Goal: Information Seeking & Learning: Learn about a topic

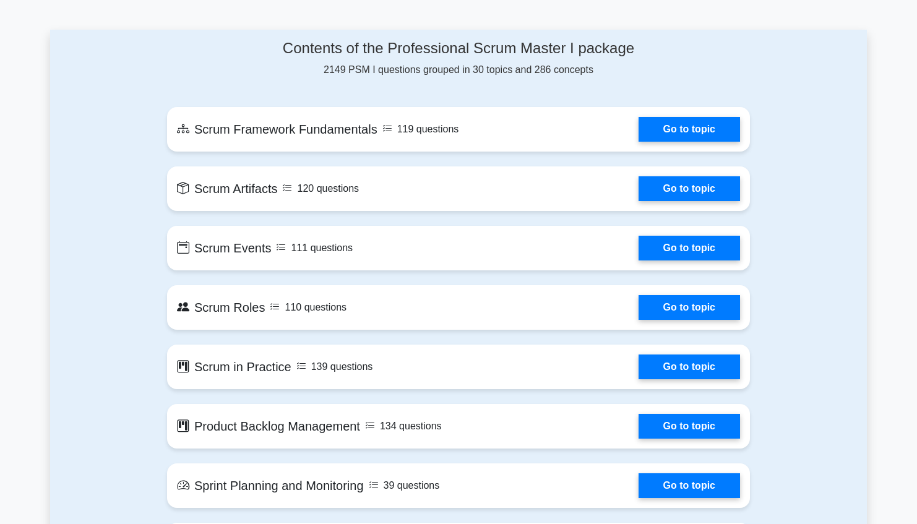
scroll to position [627, 0]
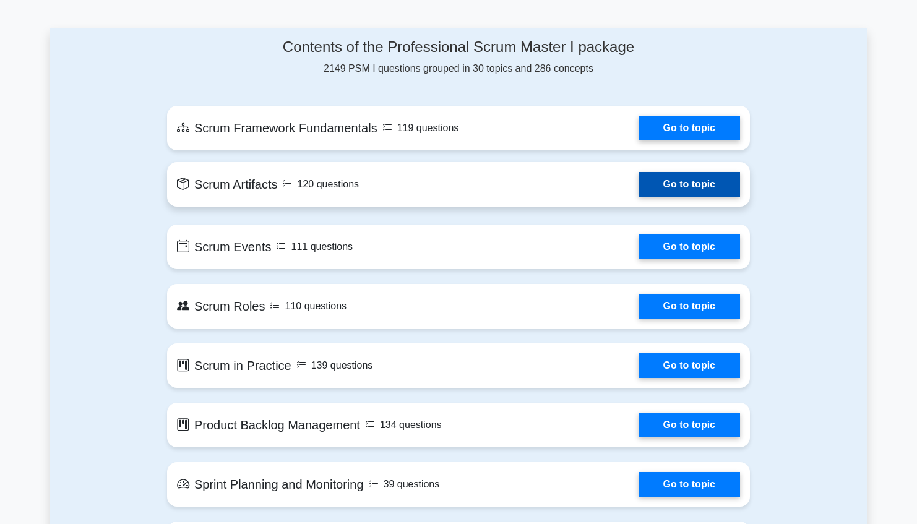
click at [638, 186] on link "Go to topic" at bounding box center [688, 184] width 101 height 25
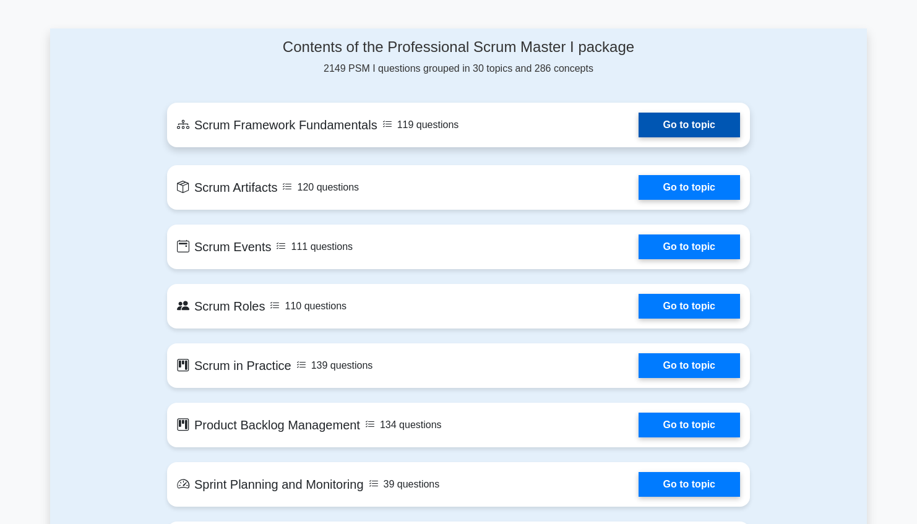
click at [675, 137] on link "Go to topic" at bounding box center [688, 125] width 101 height 25
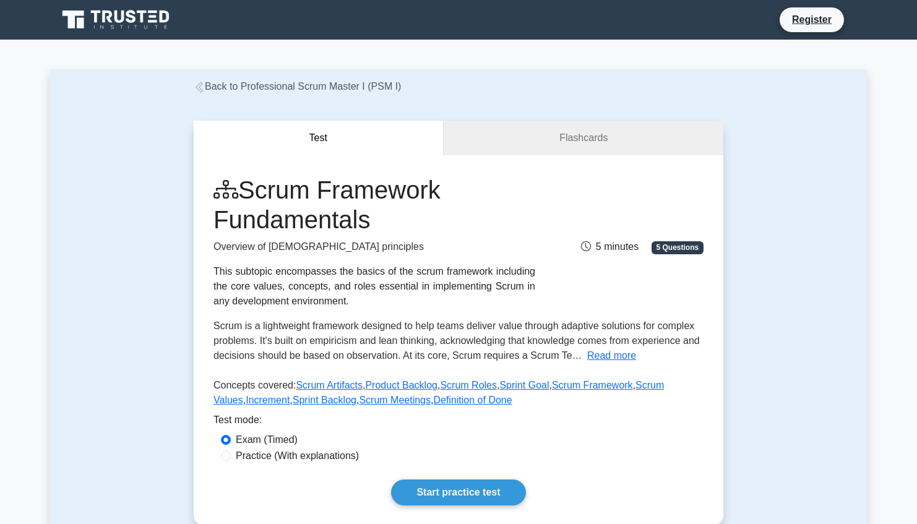
scroll to position [179, 0]
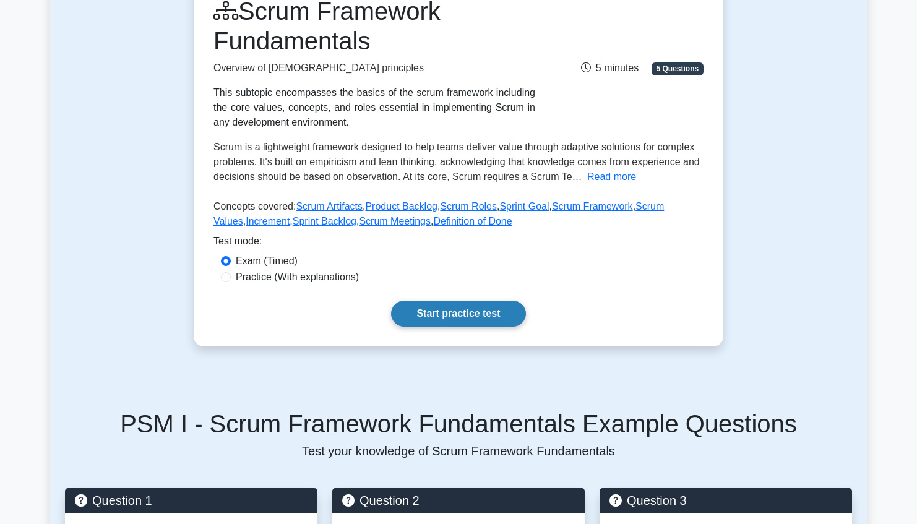
click at [458, 315] on link "Start practice test" at bounding box center [458, 314] width 134 height 26
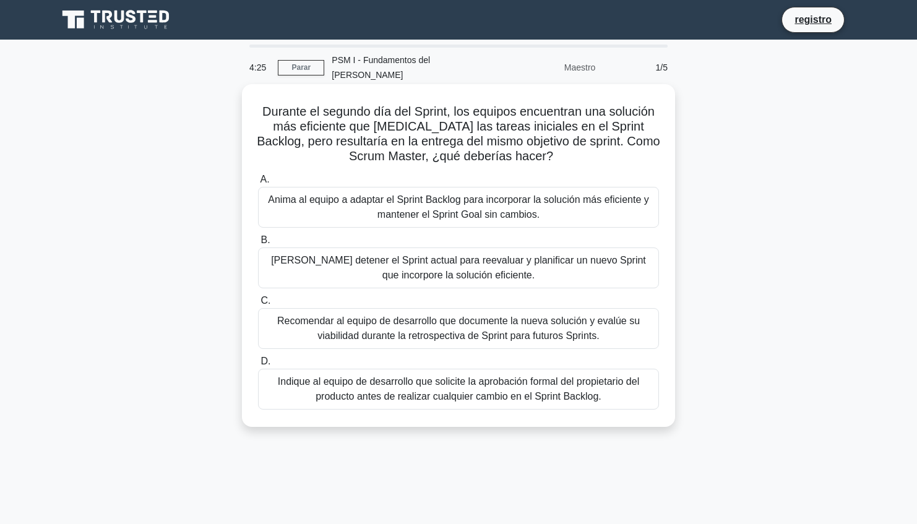
click at [534, 194] on div "Anima al equipo a adaptar el Sprint Backlog para incorporar la solución más efi…" at bounding box center [458, 207] width 401 height 41
click at [258, 184] on input "A. Anima al equipo a adaptar el Sprint Backlog para incorporar la solución más …" at bounding box center [258, 180] width 0 height 8
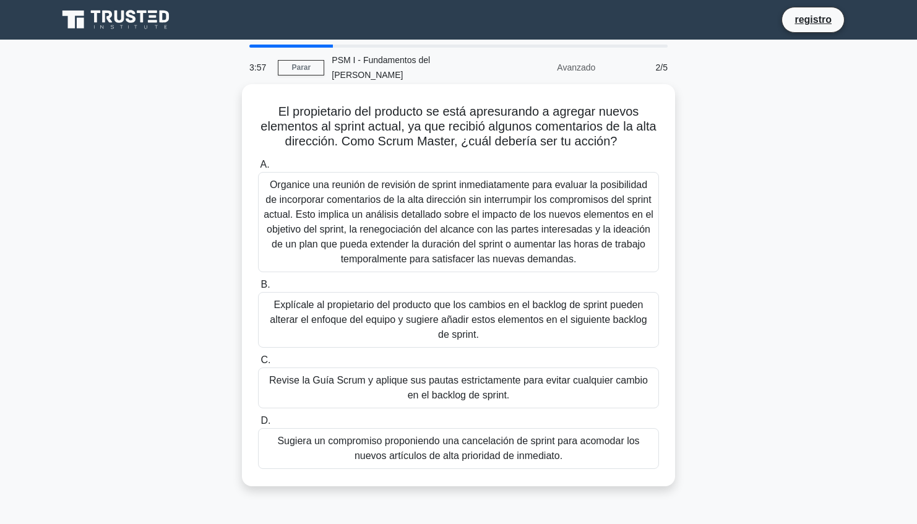
click at [514, 439] on div "Sugiera un compromiso proponiendo una cancelación de sprint para acomodar los n…" at bounding box center [458, 448] width 401 height 41
click at [258, 425] on input "D. Sugiera un compromiso proponiendo una cancelación de sprint para acomodar lo…" at bounding box center [258, 421] width 0 height 8
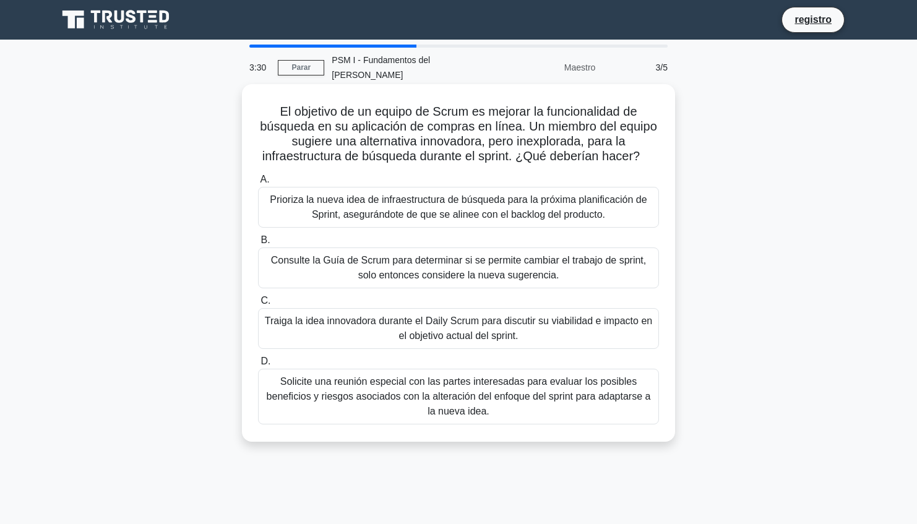
click at [497, 315] on div "Traiga la idea innovadora durante el Daily Scrum para discutir su viabilidad e …" at bounding box center [458, 328] width 401 height 41
click at [258, 305] on input "C. Traiga la idea innovadora durante el Daily Scrum para discutir su viabilidad…" at bounding box center [258, 301] width 0 height 8
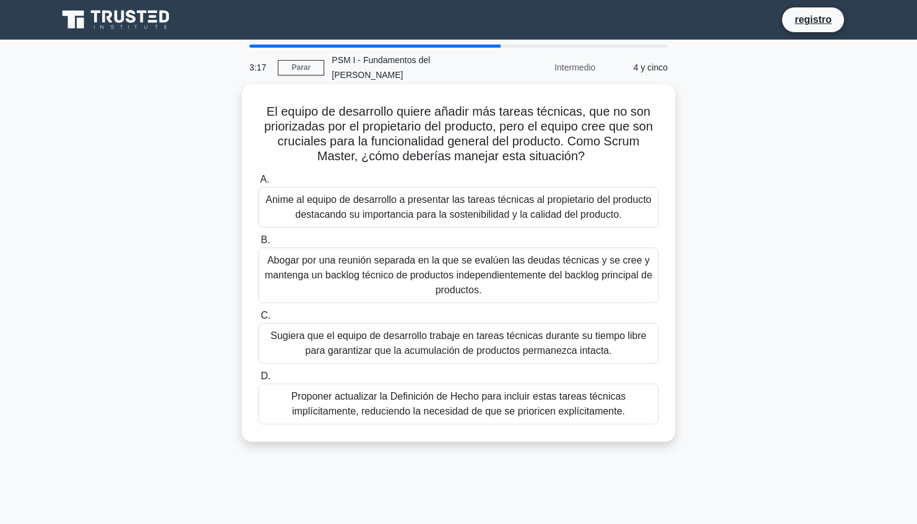
click at [582, 385] on div "Proponer actualizar la Definición de Hecho para incluir estas tareas técnicas i…" at bounding box center [458, 403] width 401 height 41
click at [258, 380] on input "D. Proponer actualizar la Definición de Hecho para incluir estas tareas técnica…" at bounding box center [258, 376] width 0 height 8
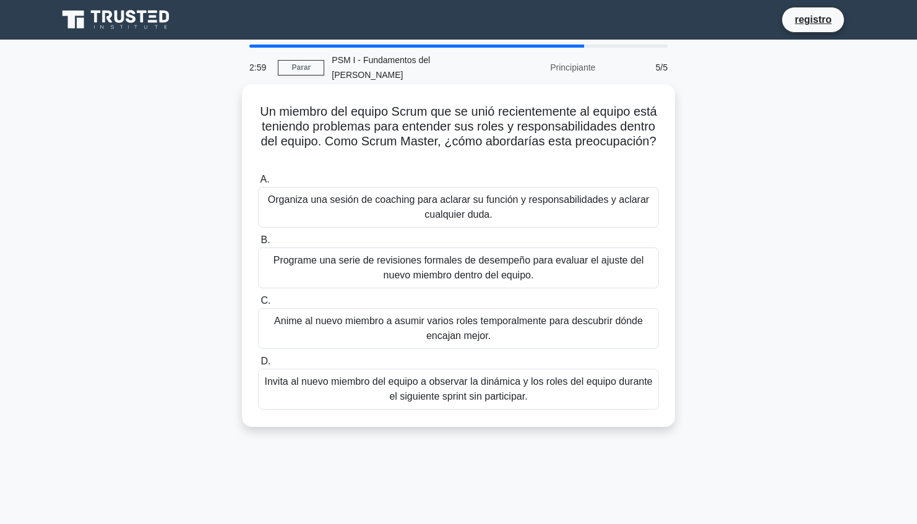
click at [512, 187] on div "Organiza una sesión de coaching para aclarar su función y responsabilidades y a…" at bounding box center [458, 207] width 401 height 41
click at [258, 176] on input "A. Organiza una sesión de coaching para aclarar su función y responsabilidades …" at bounding box center [258, 180] width 0 height 8
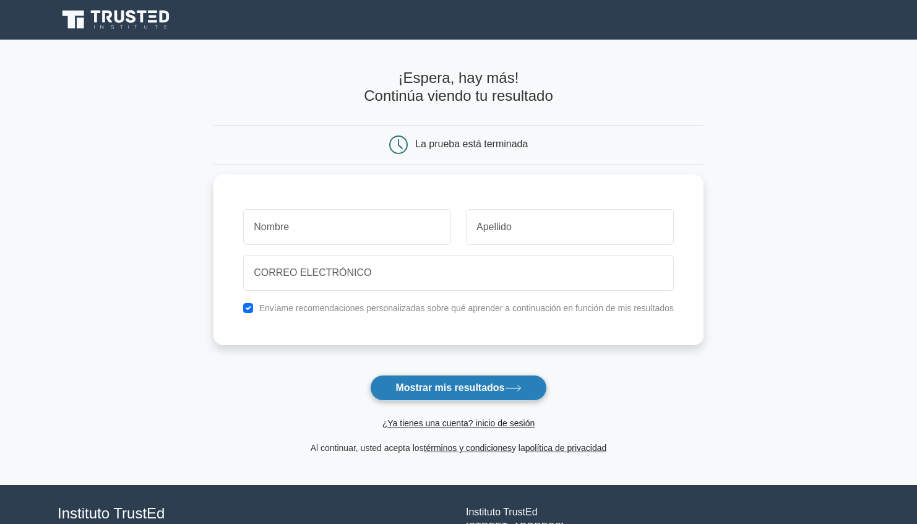
click at [479, 393] on button "Mostrar mis resultados" at bounding box center [458, 388] width 176 height 26
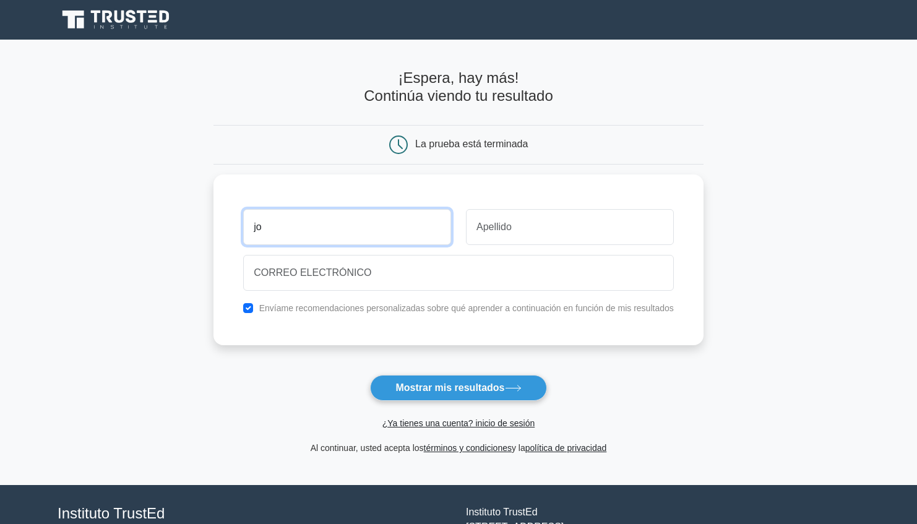
type input "jo"
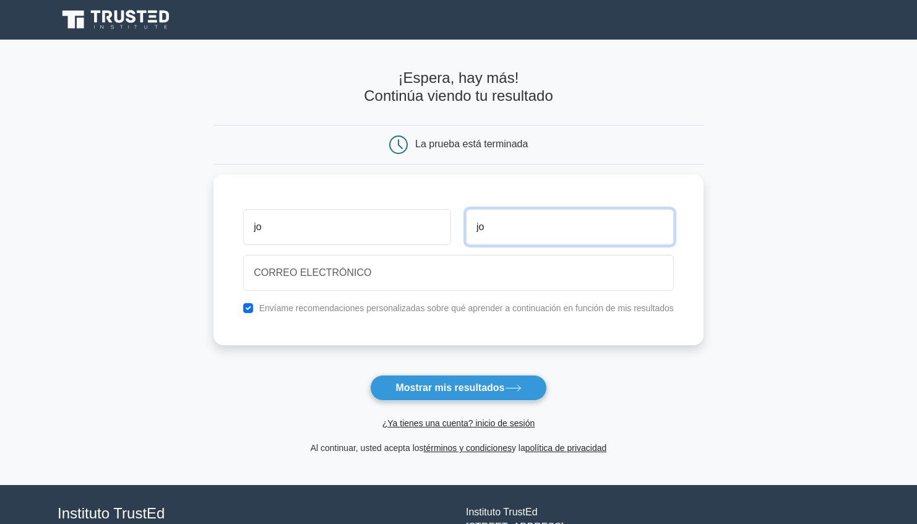
type input "jo"
click at [205, 299] on main "¡Espera, hay más! Continúa viendo tu resultado La prueba está terminada jo" at bounding box center [458, 262] width 917 height 445
click at [252, 303] on input "checkbox" at bounding box center [248, 305] width 10 height 10
checkbox input "false"
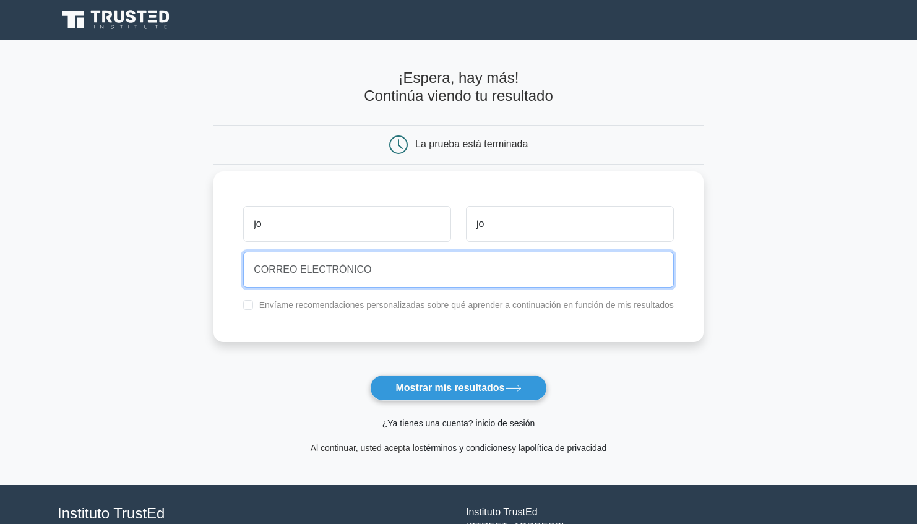
click at [279, 274] on input "email" at bounding box center [458, 270] width 430 height 36
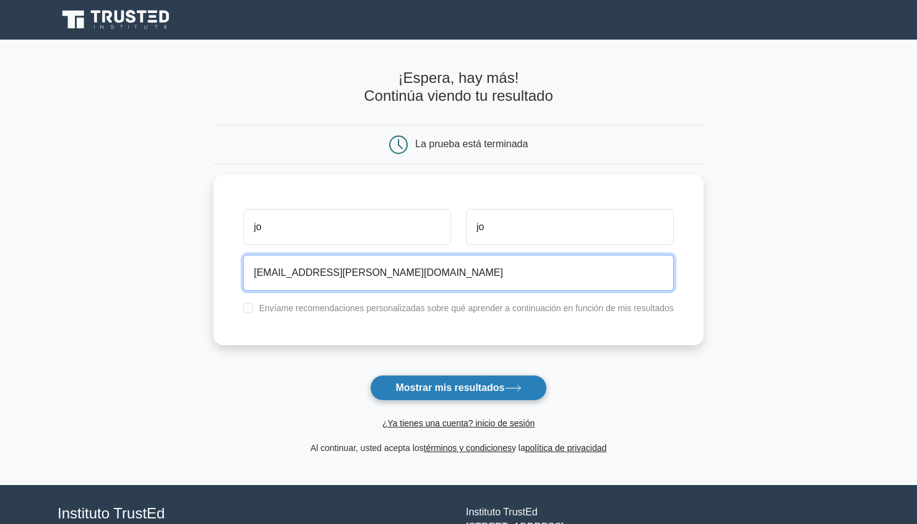
type input "hola@lhuis.com"
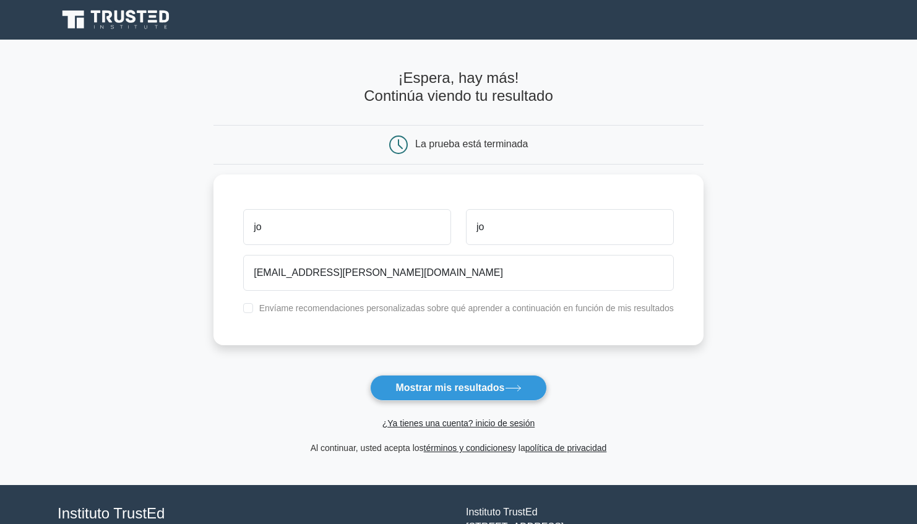
click at [427, 385] on button "Mostrar mis resultados" at bounding box center [458, 388] width 176 height 26
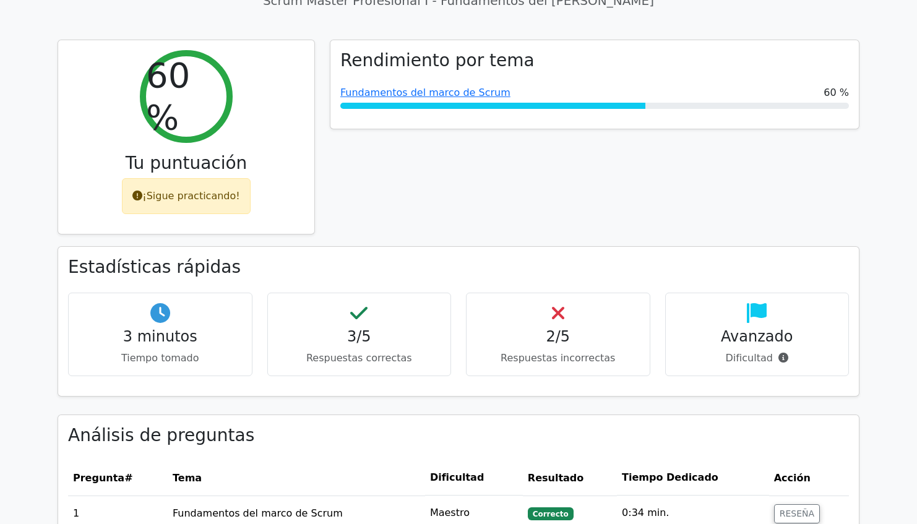
scroll to position [833, 0]
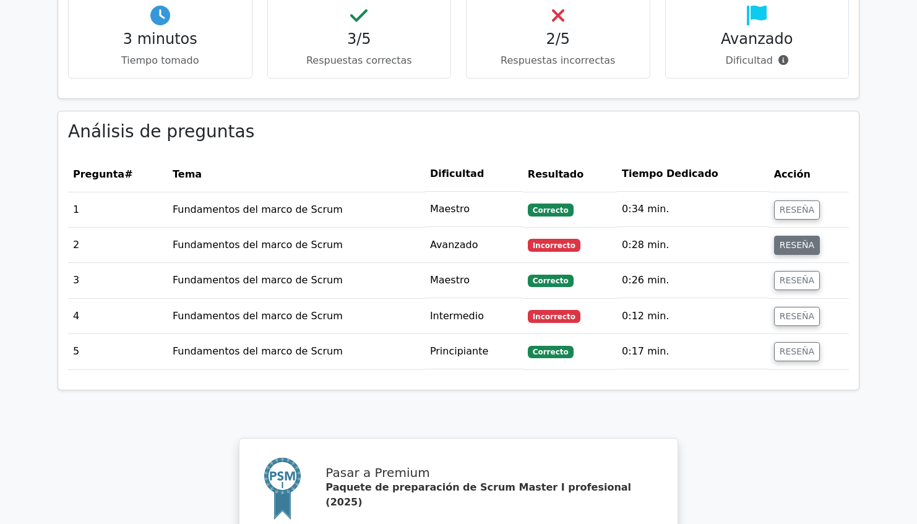
click at [787, 236] on button "RESEÑA" at bounding box center [797, 245] width 46 height 19
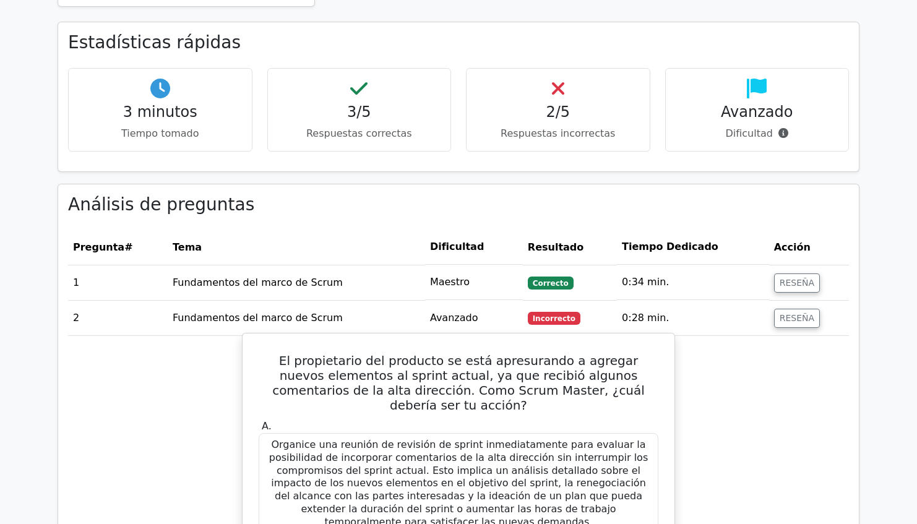
scroll to position [761, 0]
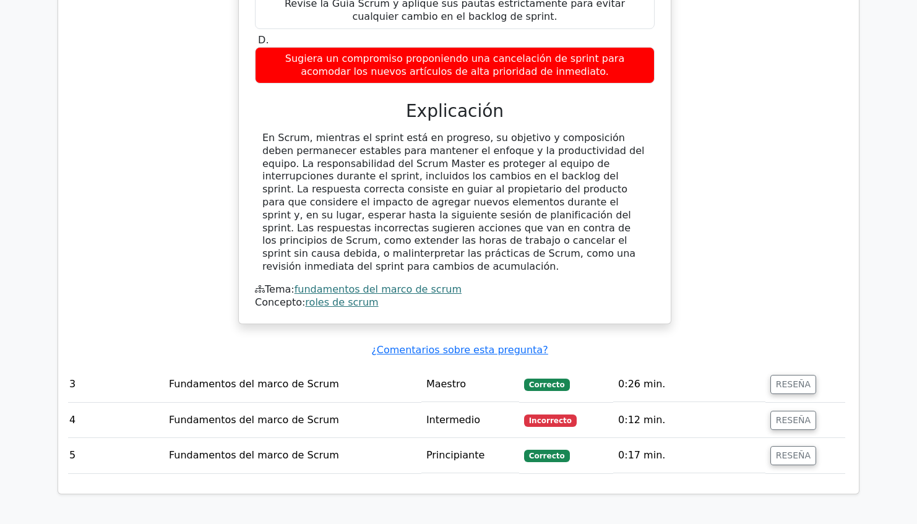
scroll to position [1398, 0]
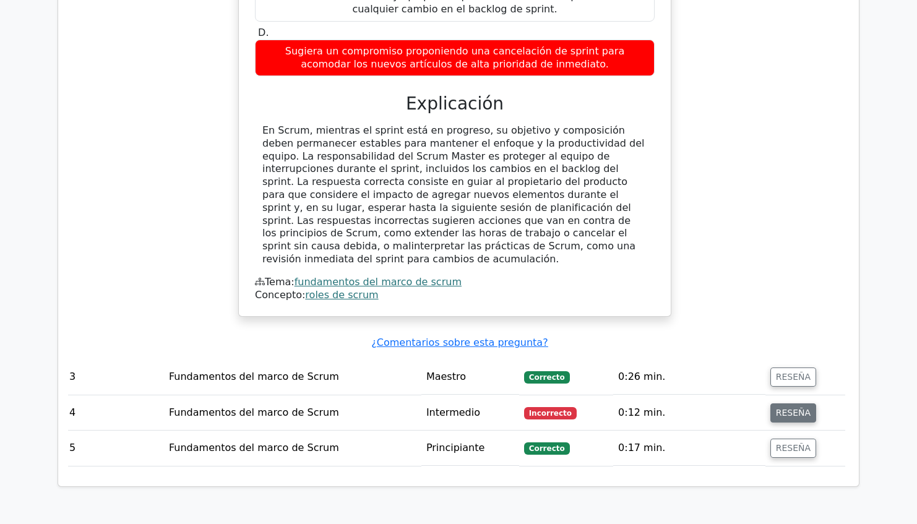
click at [782, 403] on button "RESEÑA" at bounding box center [793, 412] width 46 height 19
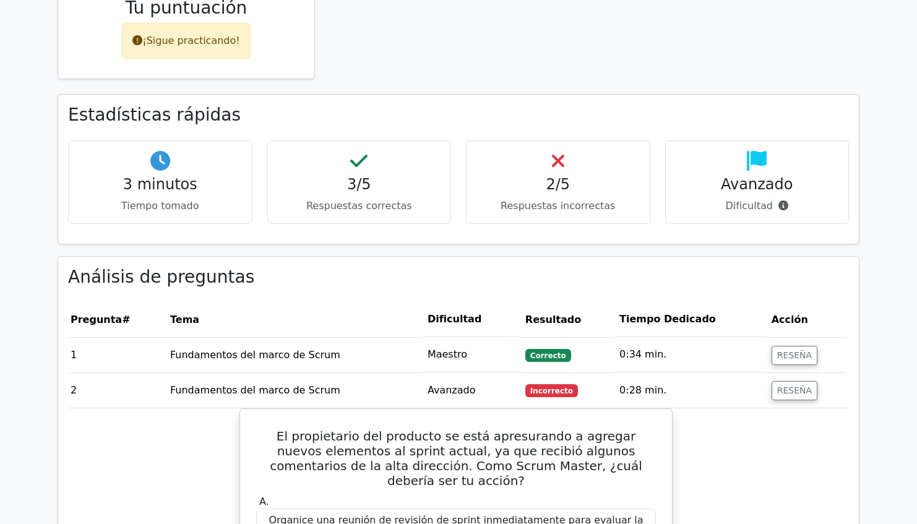
scroll to position [646, 0]
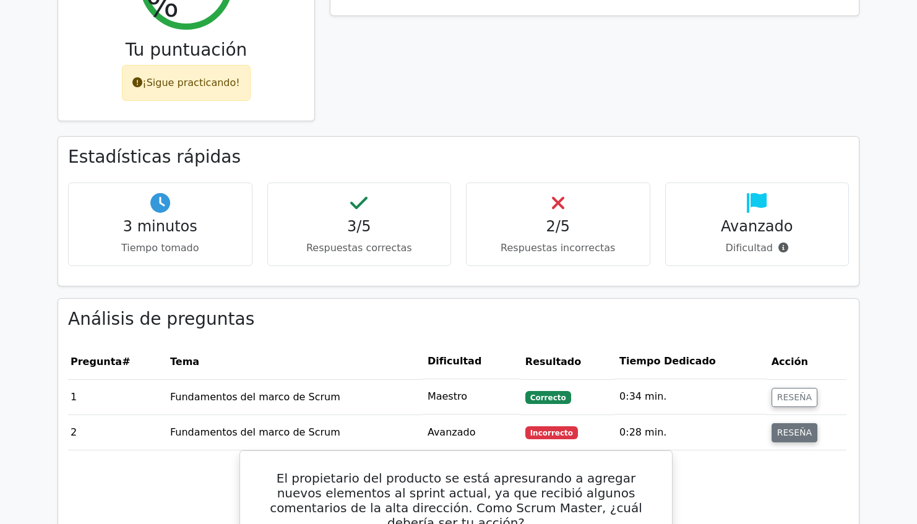
click at [794, 423] on button "RESEÑA" at bounding box center [794, 432] width 46 height 19
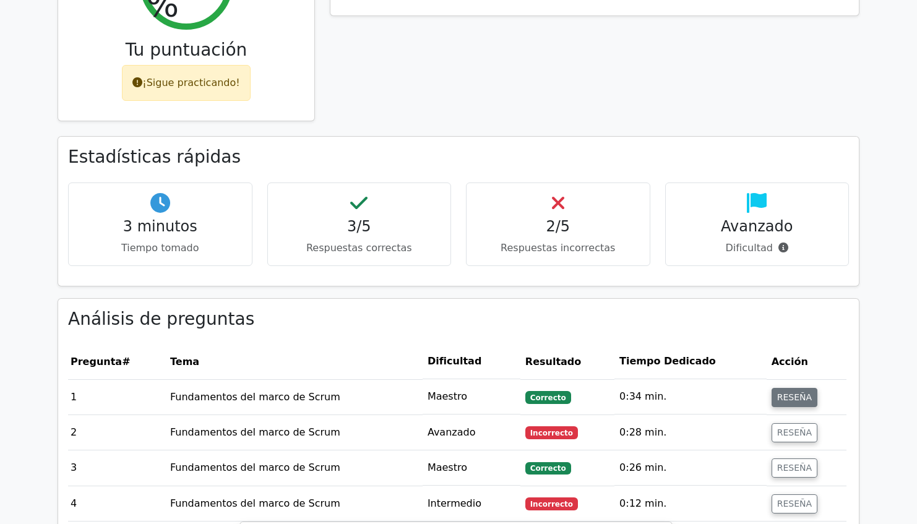
click at [784, 388] on button "RESEÑA" at bounding box center [794, 397] width 46 height 19
click at [789, 388] on button "RESEÑA" at bounding box center [794, 397] width 46 height 19
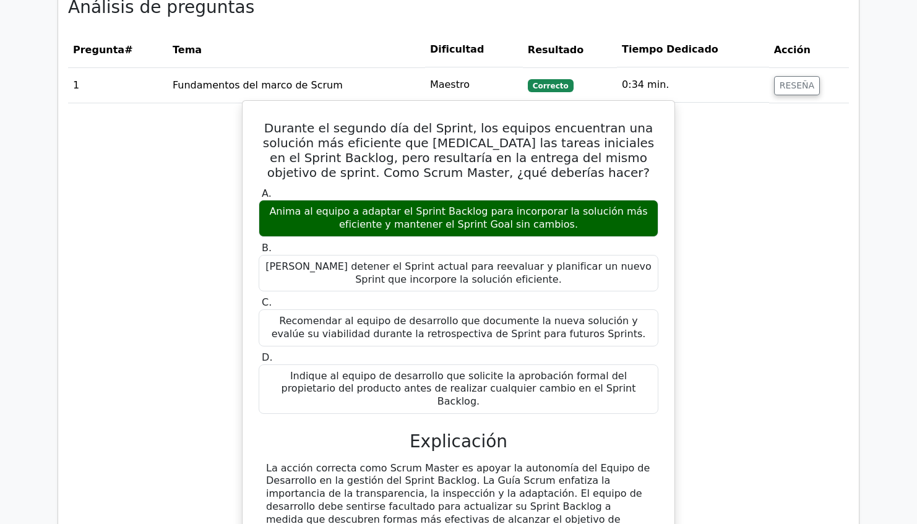
scroll to position [970, 0]
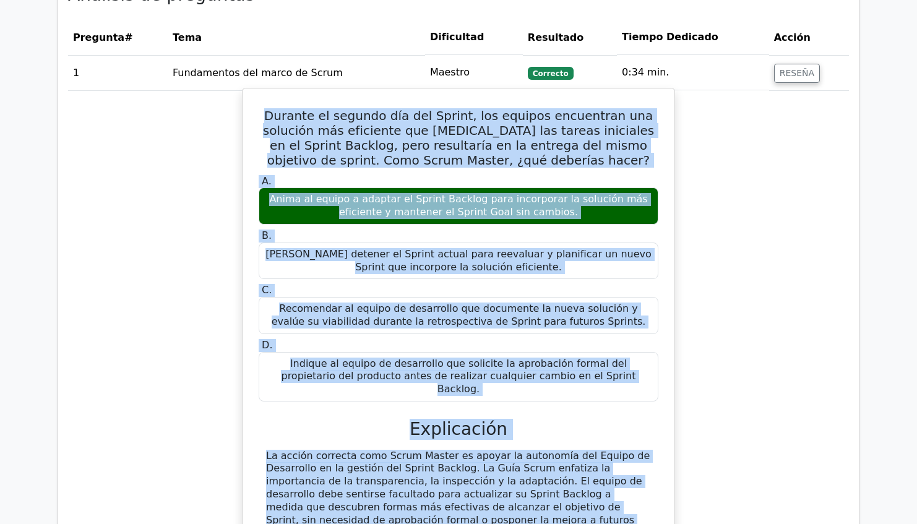
drag, startPoint x: 263, startPoint y: 64, endPoint x: 631, endPoint y: 487, distance: 561.1
click at [631, 487] on div "Durante el segundo día del Sprint, los equipos encuentran una solución más efic…" at bounding box center [458, 352] width 422 height 518
copy div "Durante el segundo día del Sprint, los equipos encuentran una solución más efic…"
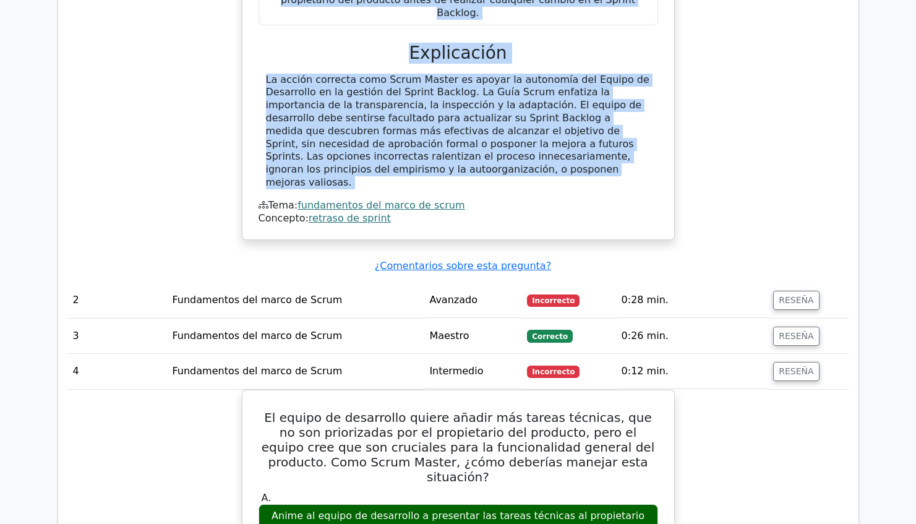
scroll to position [1411, 0]
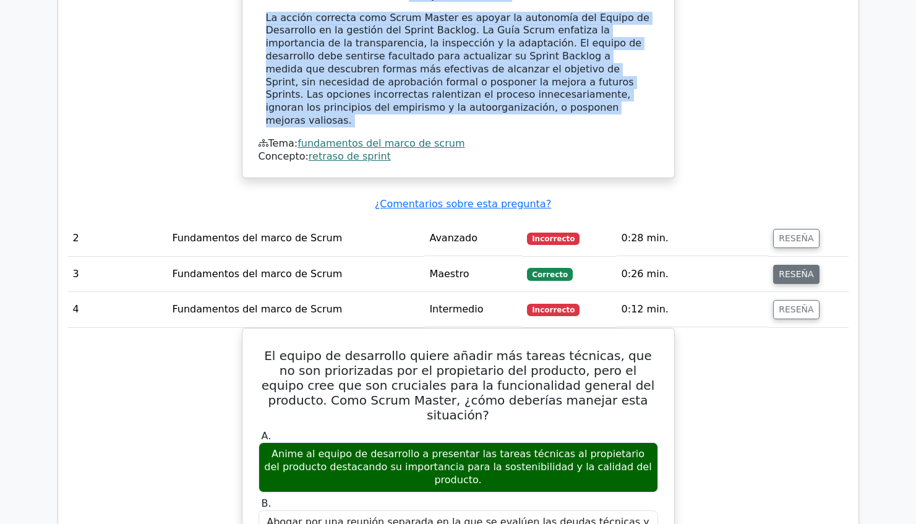
click at [792, 265] on button "RESEÑA" at bounding box center [796, 274] width 46 height 19
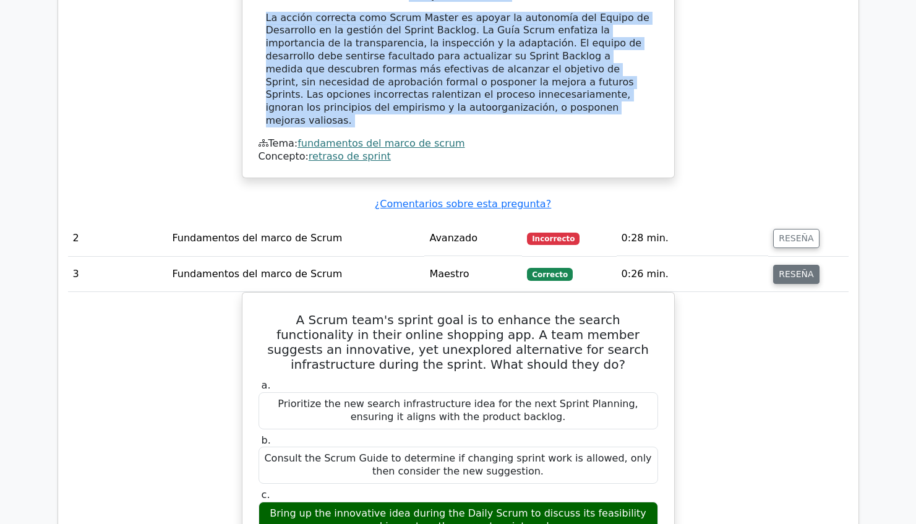
click at [777, 265] on button "RESEÑA" at bounding box center [796, 274] width 46 height 19
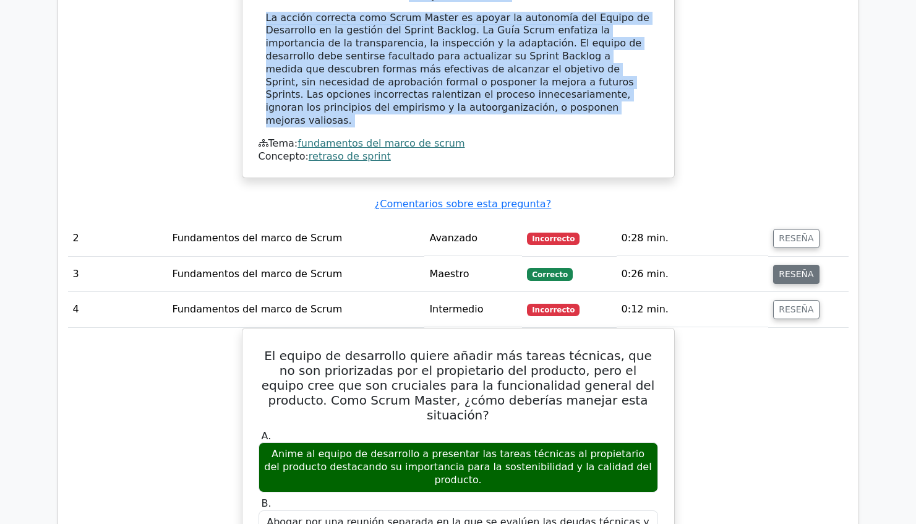
click at [778, 265] on button "RESEÑA" at bounding box center [796, 274] width 46 height 19
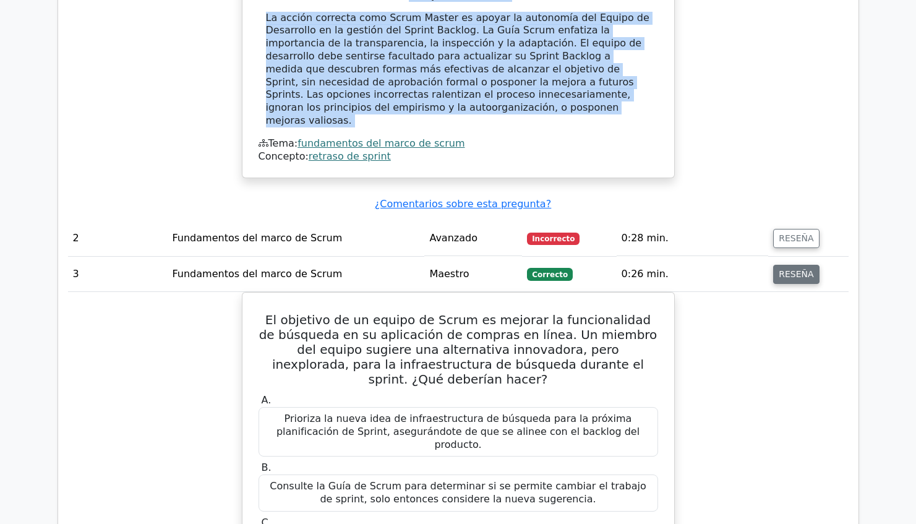
click at [778, 265] on button "RESEÑA" at bounding box center [796, 274] width 46 height 19
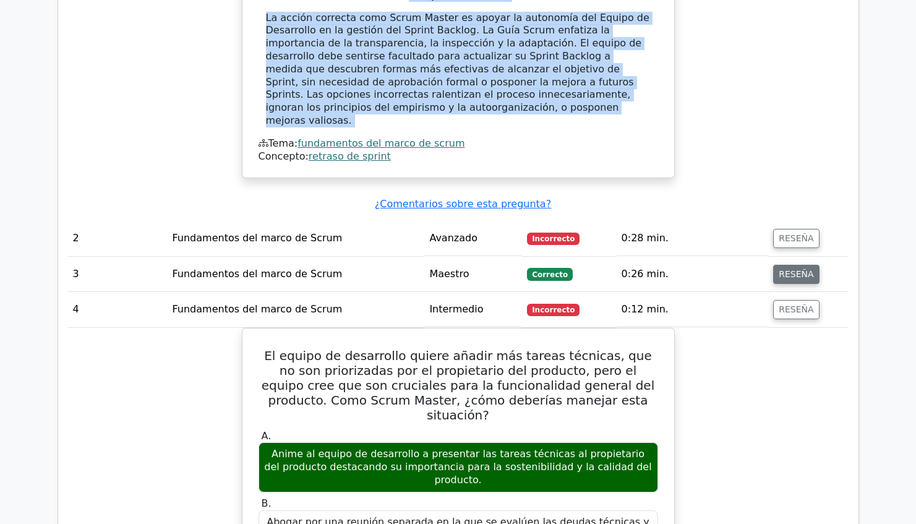
click at [778, 265] on button "RESEÑA" at bounding box center [796, 274] width 46 height 19
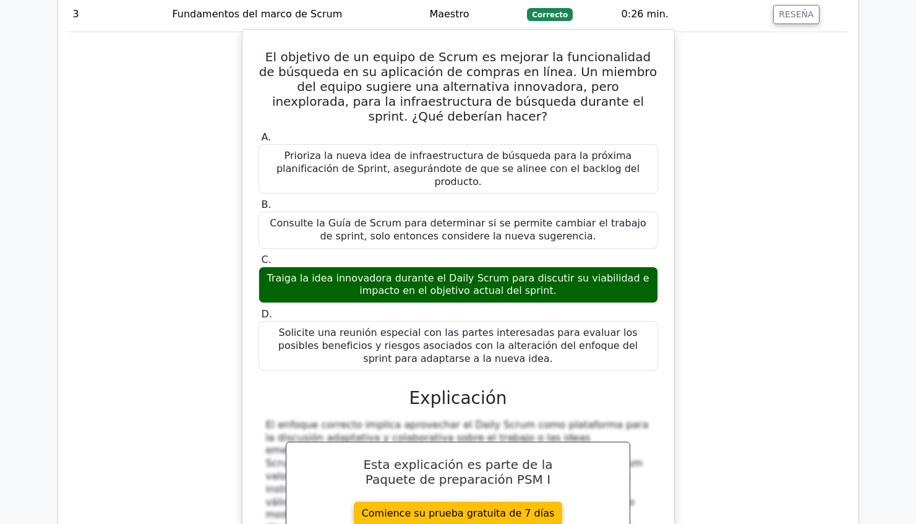
scroll to position [1681, 0]
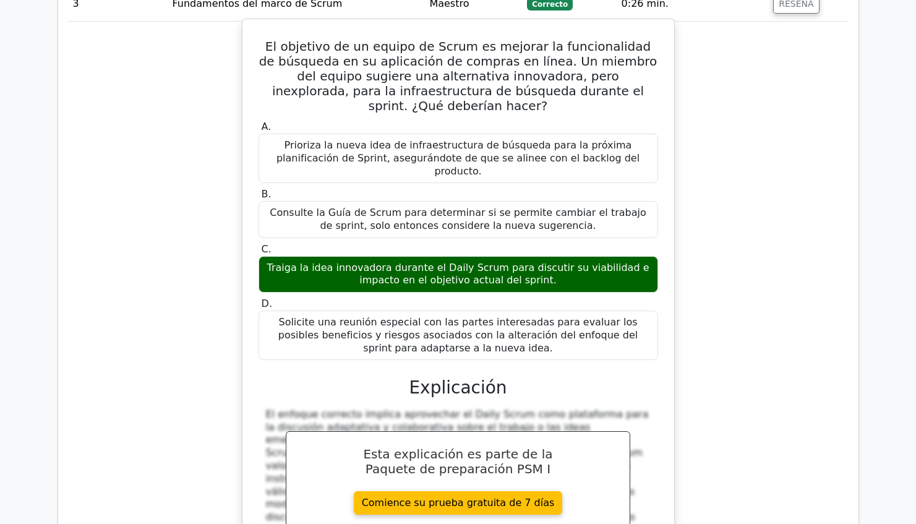
click at [309, 248] on div "A. Prioriza la nueva idea de infraestructura de búsqueda para la próxima planif…" at bounding box center [458, 349] width 402 height 463
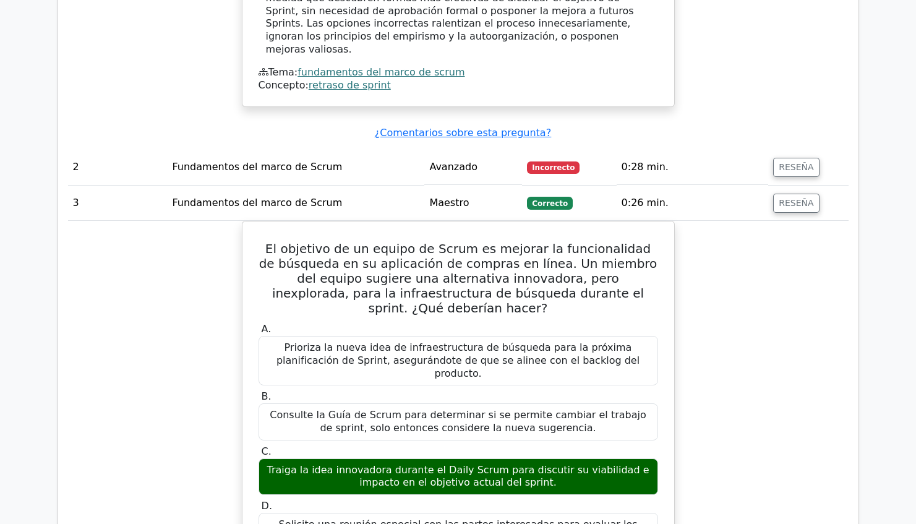
scroll to position [1478, 0]
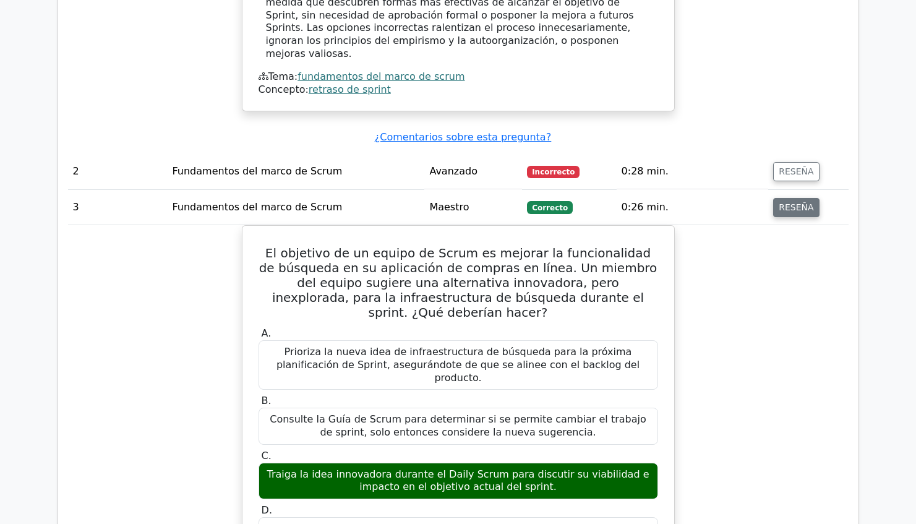
click at [789, 198] on button "RESEÑA" at bounding box center [796, 207] width 46 height 19
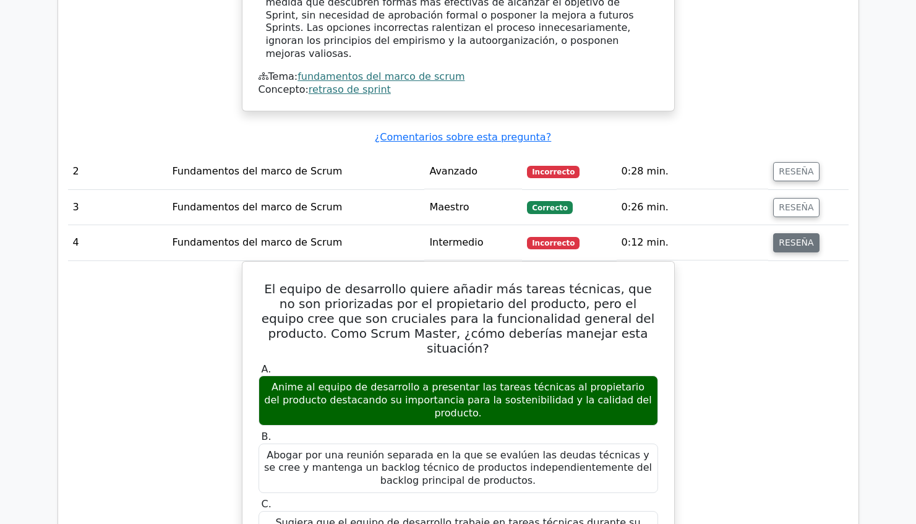
click at [784, 233] on button "RESEÑA" at bounding box center [796, 242] width 46 height 19
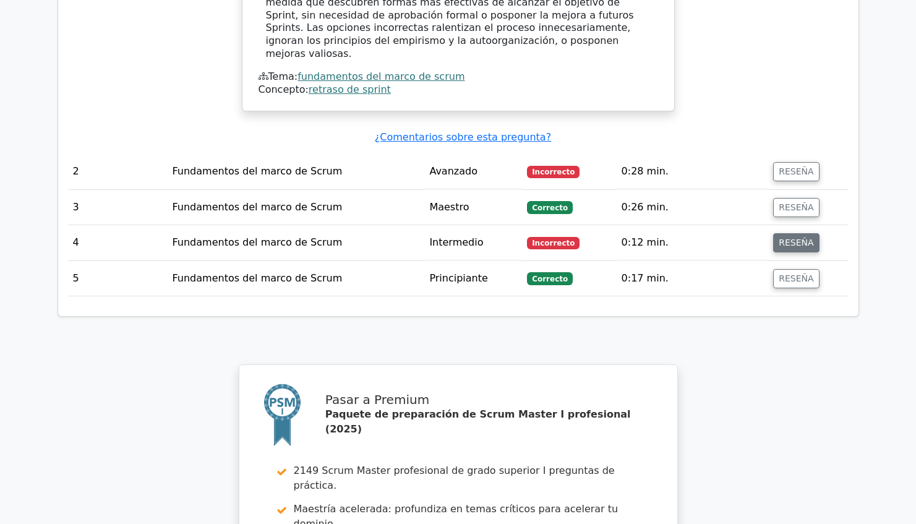
click at [792, 233] on button "RESEÑA" at bounding box center [796, 242] width 46 height 19
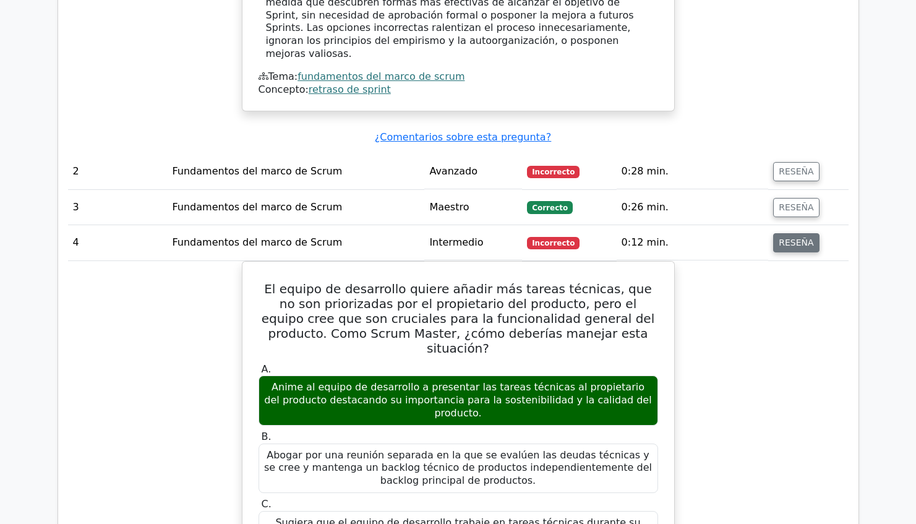
click at [792, 233] on button "RESEÑA" at bounding box center [796, 242] width 46 height 19
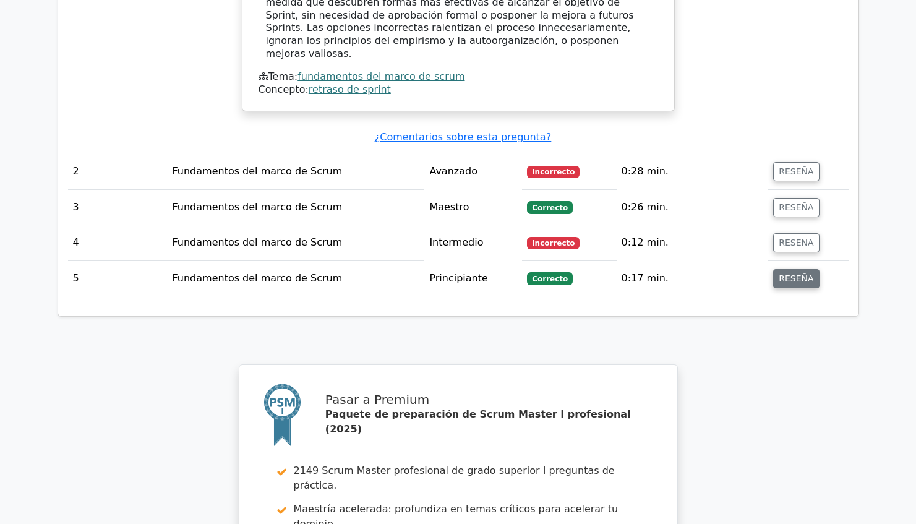
click at [786, 269] on button "RESEÑA" at bounding box center [796, 278] width 46 height 19
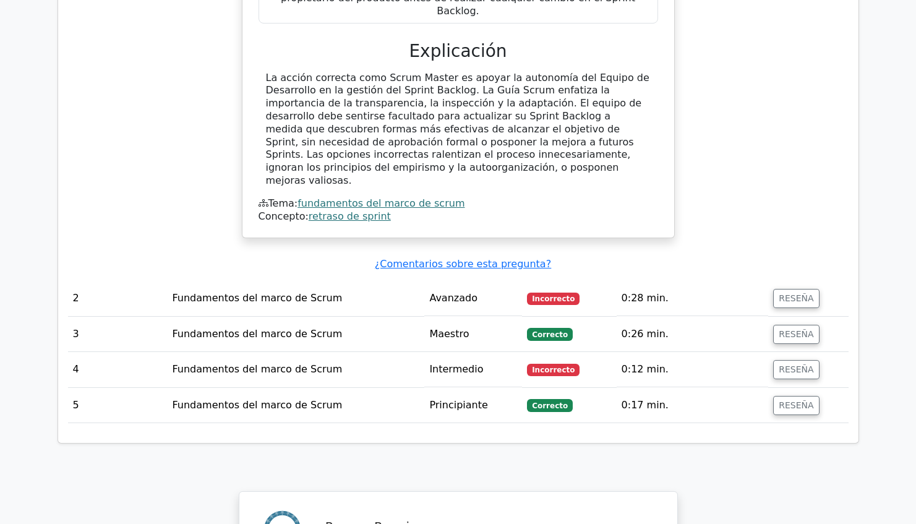
scroll to position [1353, 0]
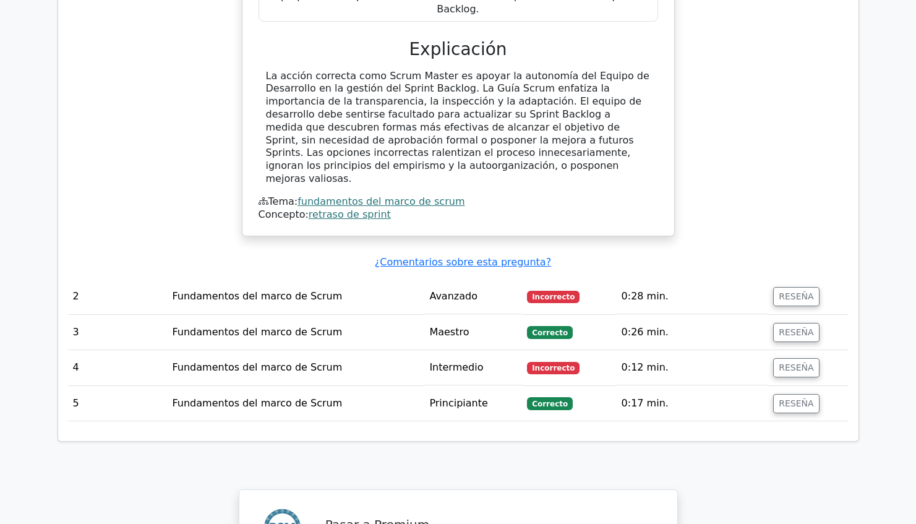
click at [774, 386] on td "RESEÑA" at bounding box center [808, 403] width 80 height 35
click at [795, 394] on button "RESEÑA" at bounding box center [796, 403] width 46 height 19
click at [786, 394] on button "RESEÑA" at bounding box center [796, 403] width 46 height 19
click at [783, 358] on button "RESEÑA" at bounding box center [796, 367] width 46 height 19
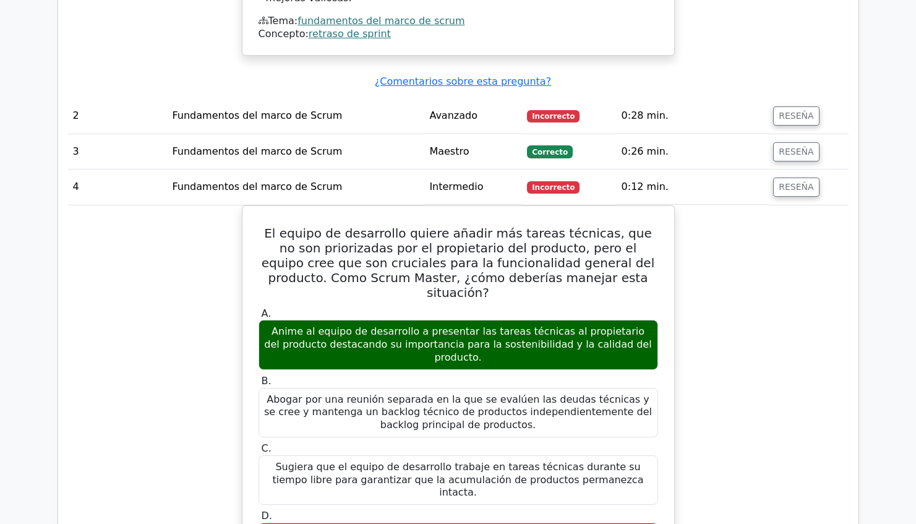
scroll to position [1529, 0]
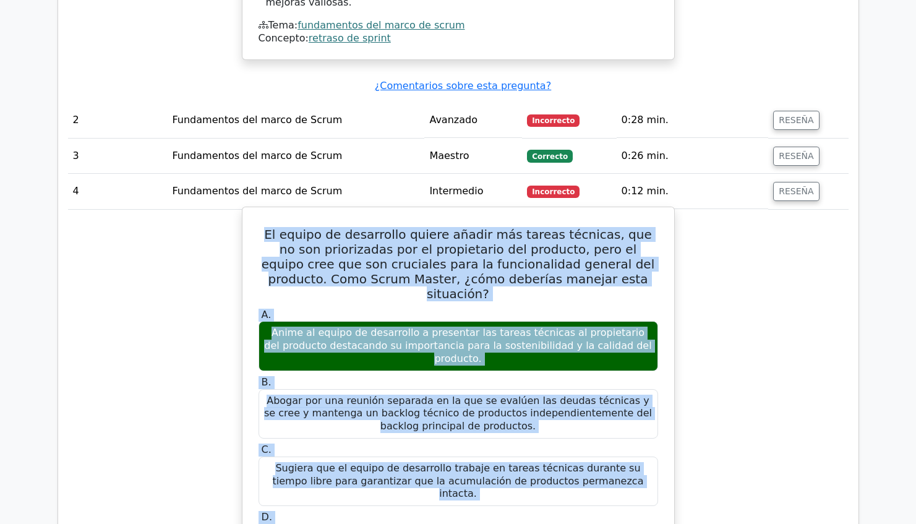
drag, startPoint x: 271, startPoint y: 150, endPoint x: 638, endPoint y: 422, distance: 456.3
click at [638, 422] on div "El equipo de desarrollo quiere añadir más tareas técnicas, que no son priorizad…" at bounding box center [458, 502] width 422 height 580
copy div "El equipo de desarrollo quiere añadir más tareas técnicas, que no son priorizad…"
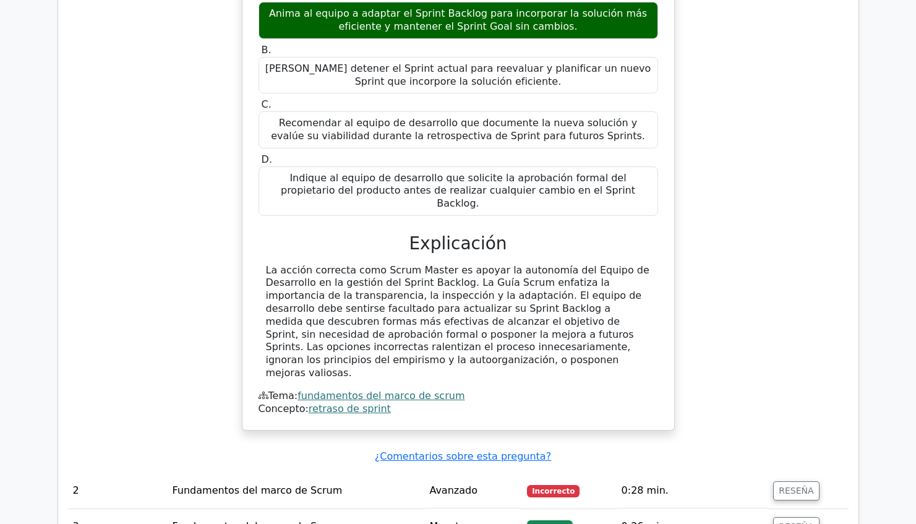
scroll to position [1158, 0]
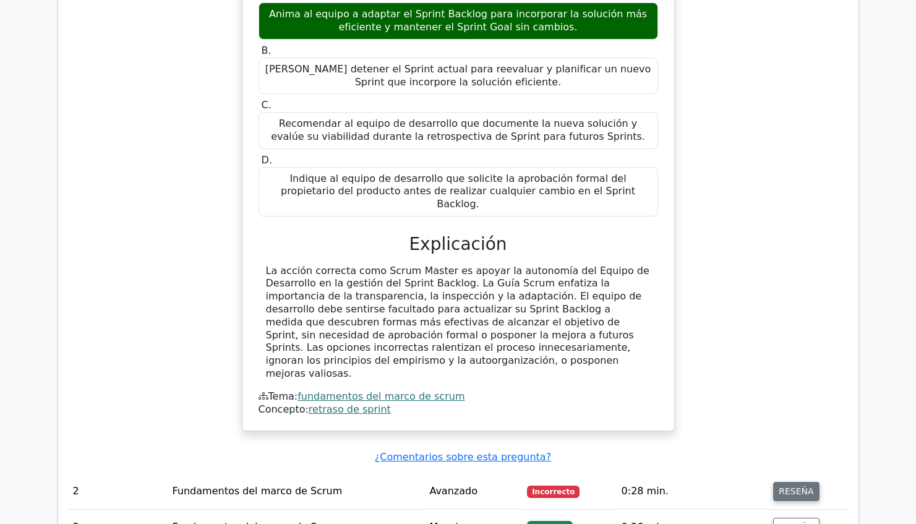
click at [777, 482] on button "RESEÑA" at bounding box center [796, 491] width 46 height 19
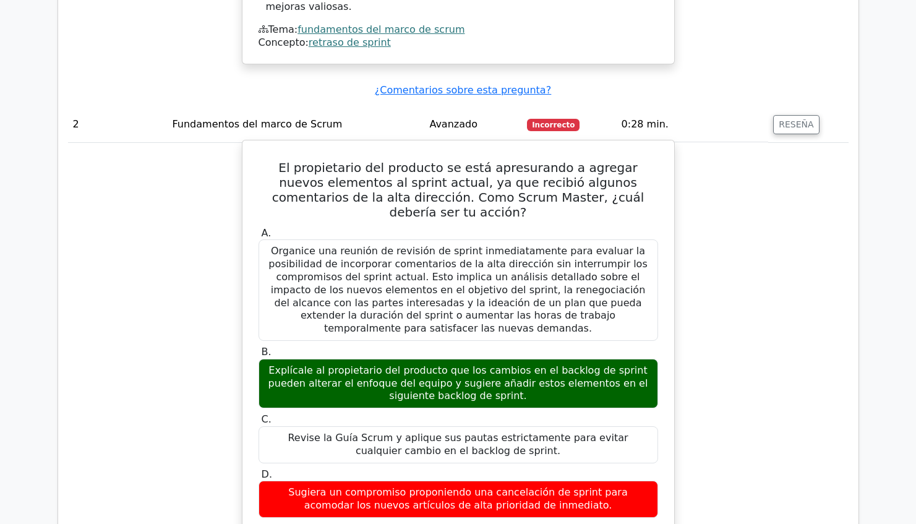
scroll to position [1539, 0]
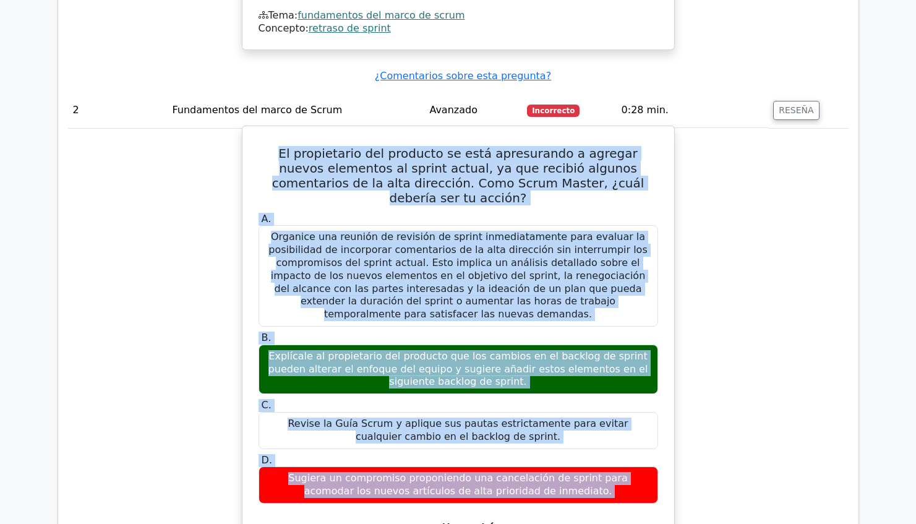
drag, startPoint x: 287, startPoint y: 76, endPoint x: 625, endPoint y: 387, distance: 459.2
click at [626, 387] on div "El propietario del producto se está apresurando a agregar nuevos elementos al s…" at bounding box center [458, 434] width 422 height 607
copy div "El propietario del producto se está apresurando a agregar nuevos elementos al s…"
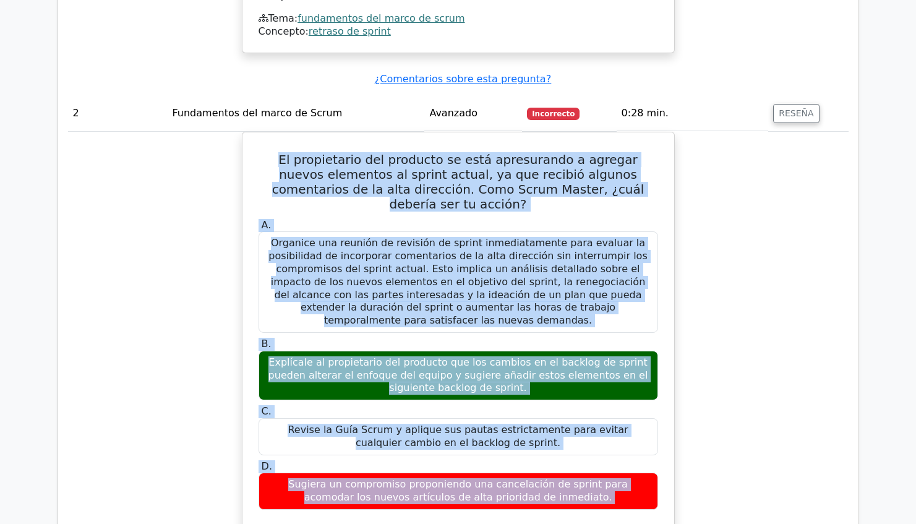
scroll to position [0, 1]
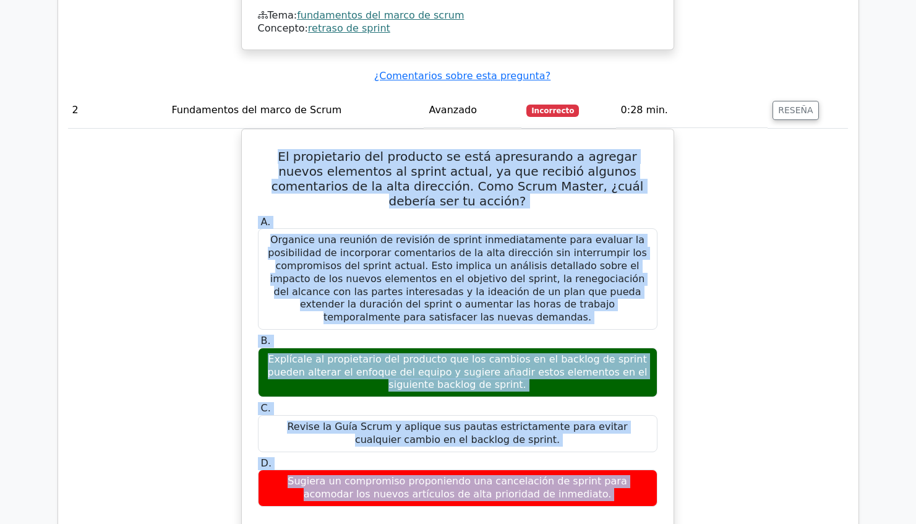
click at [741, 176] on div "El propietario del producto se está apresurando a agregar nuevos elementos al s…" at bounding box center [457, 445] width 781 height 633
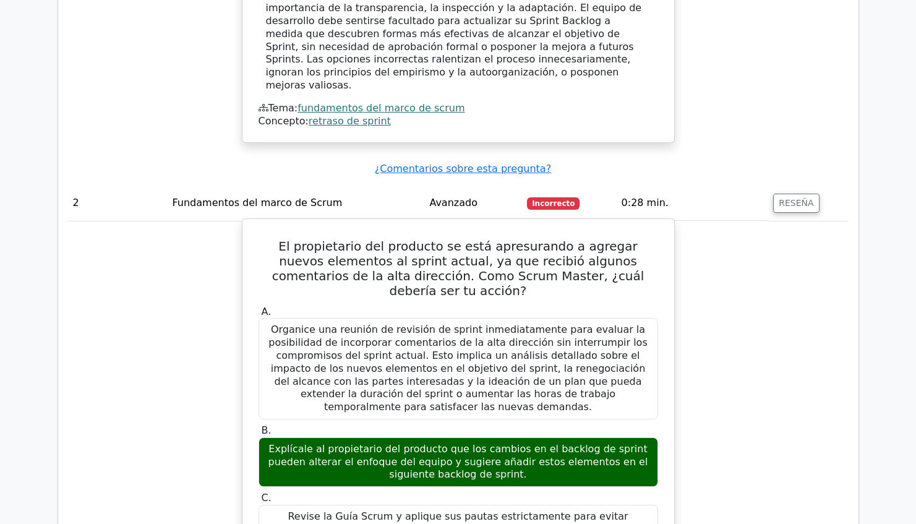
scroll to position [1436, 0]
